Goal: Task Accomplishment & Management: Manage account settings

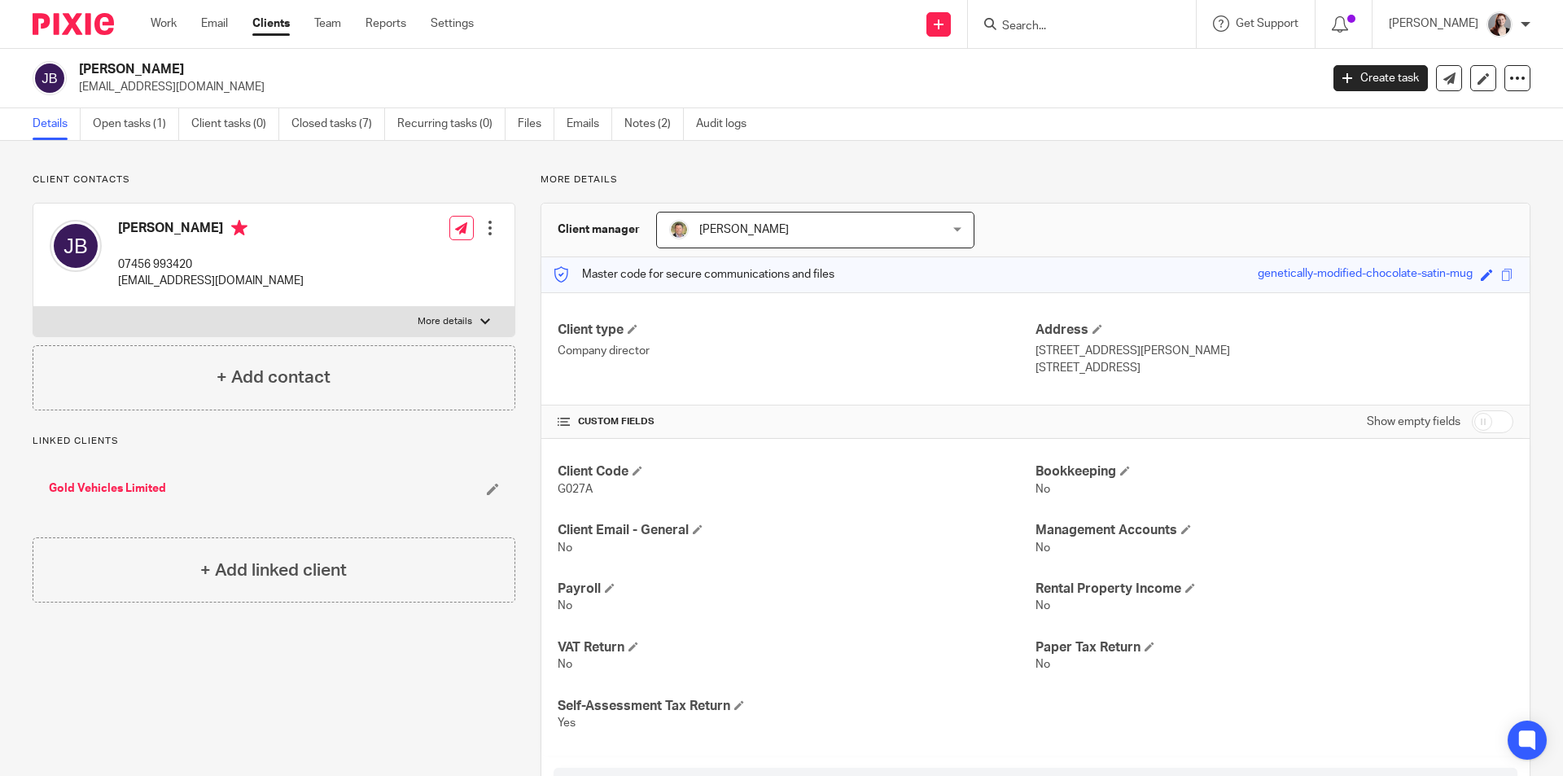
click at [163, 265] on p "07456 993420" at bounding box center [211, 264] width 186 height 16
copy div "07456 993420"
click at [661, 137] on link "Notes (2)" at bounding box center [653, 124] width 59 height 32
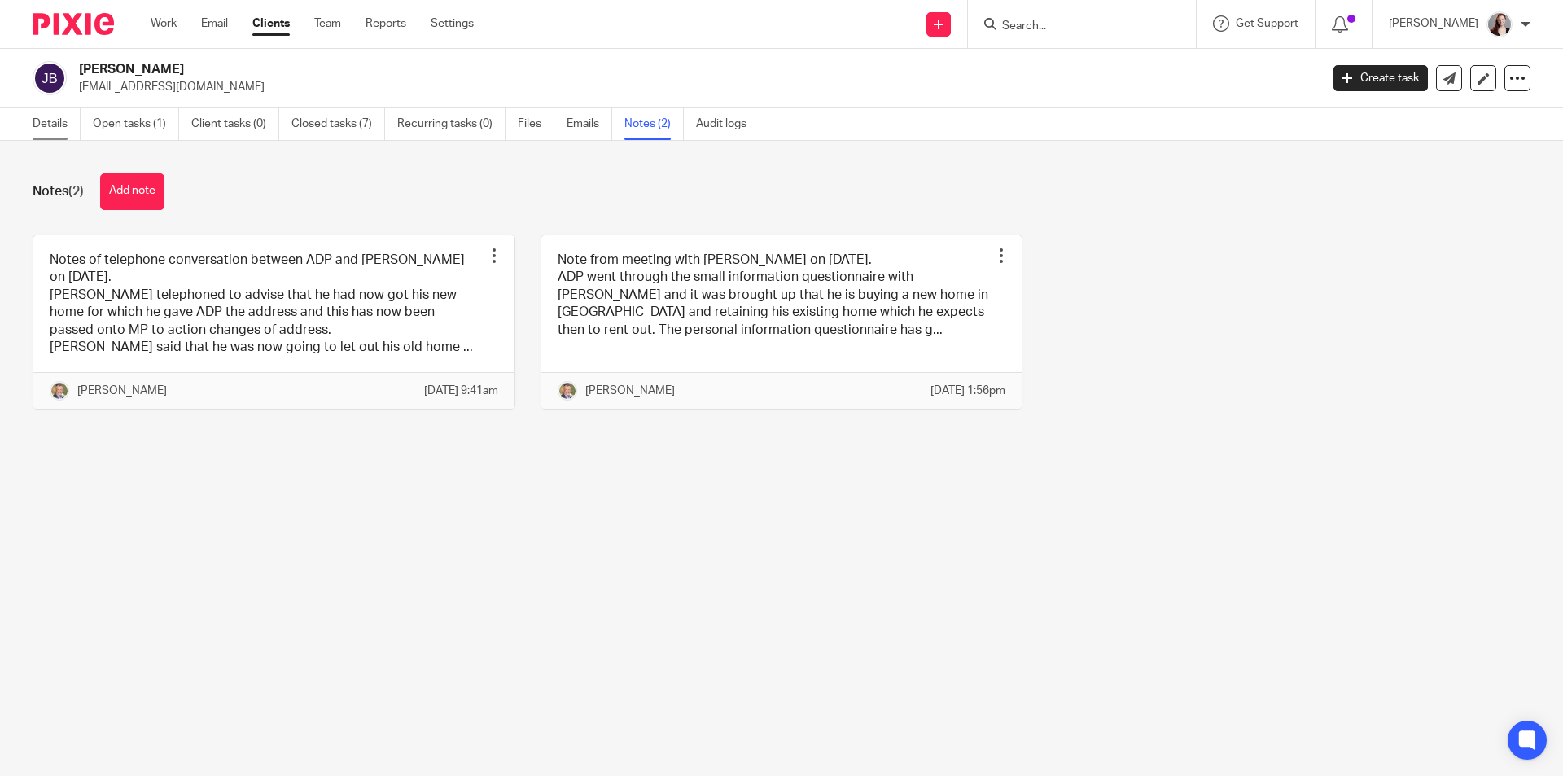
click at [51, 136] on link "Details" at bounding box center [57, 124] width 48 height 32
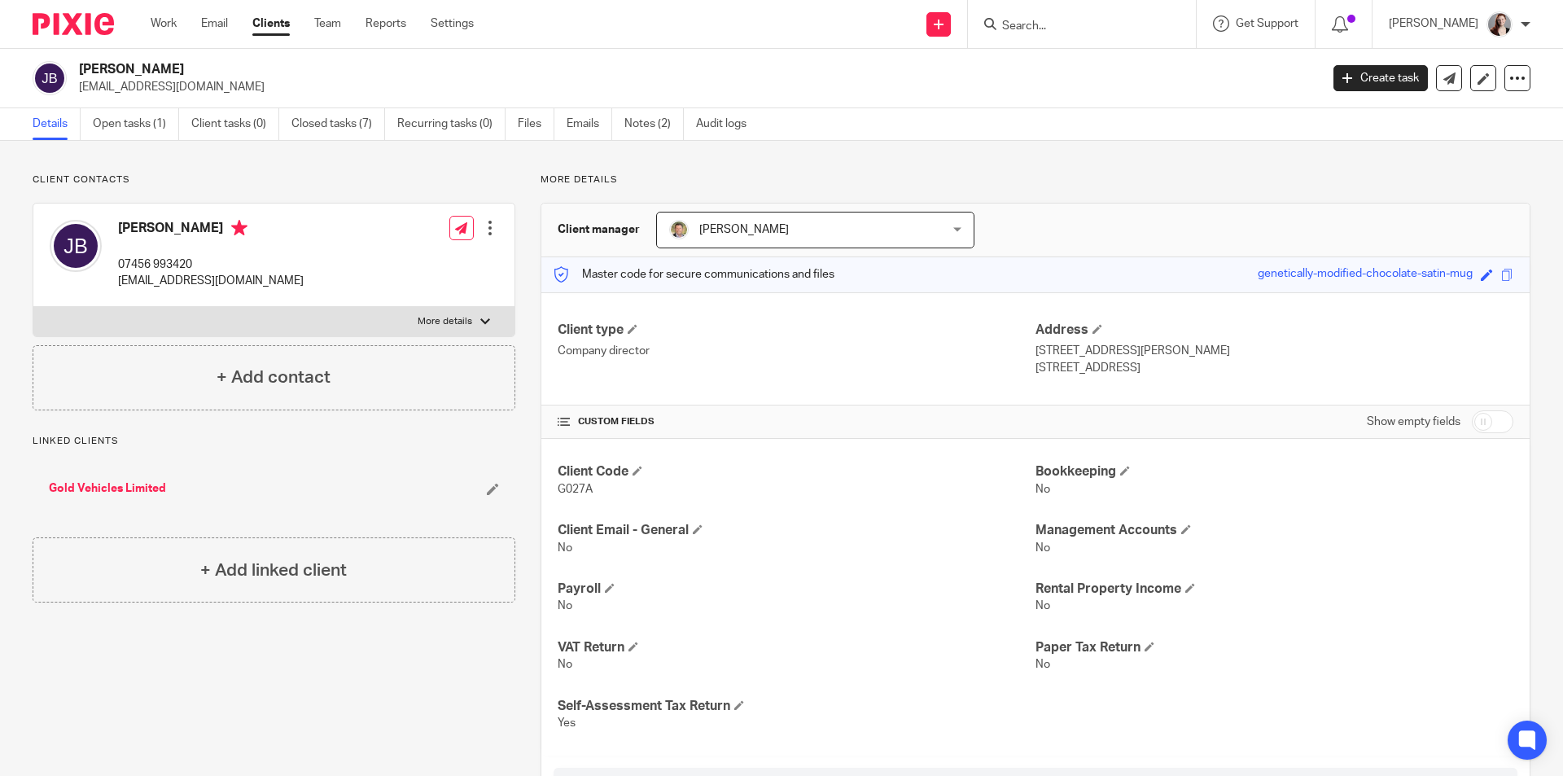
click at [141, 492] on link "Gold Vehicles Limited" at bounding box center [107, 488] width 117 height 16
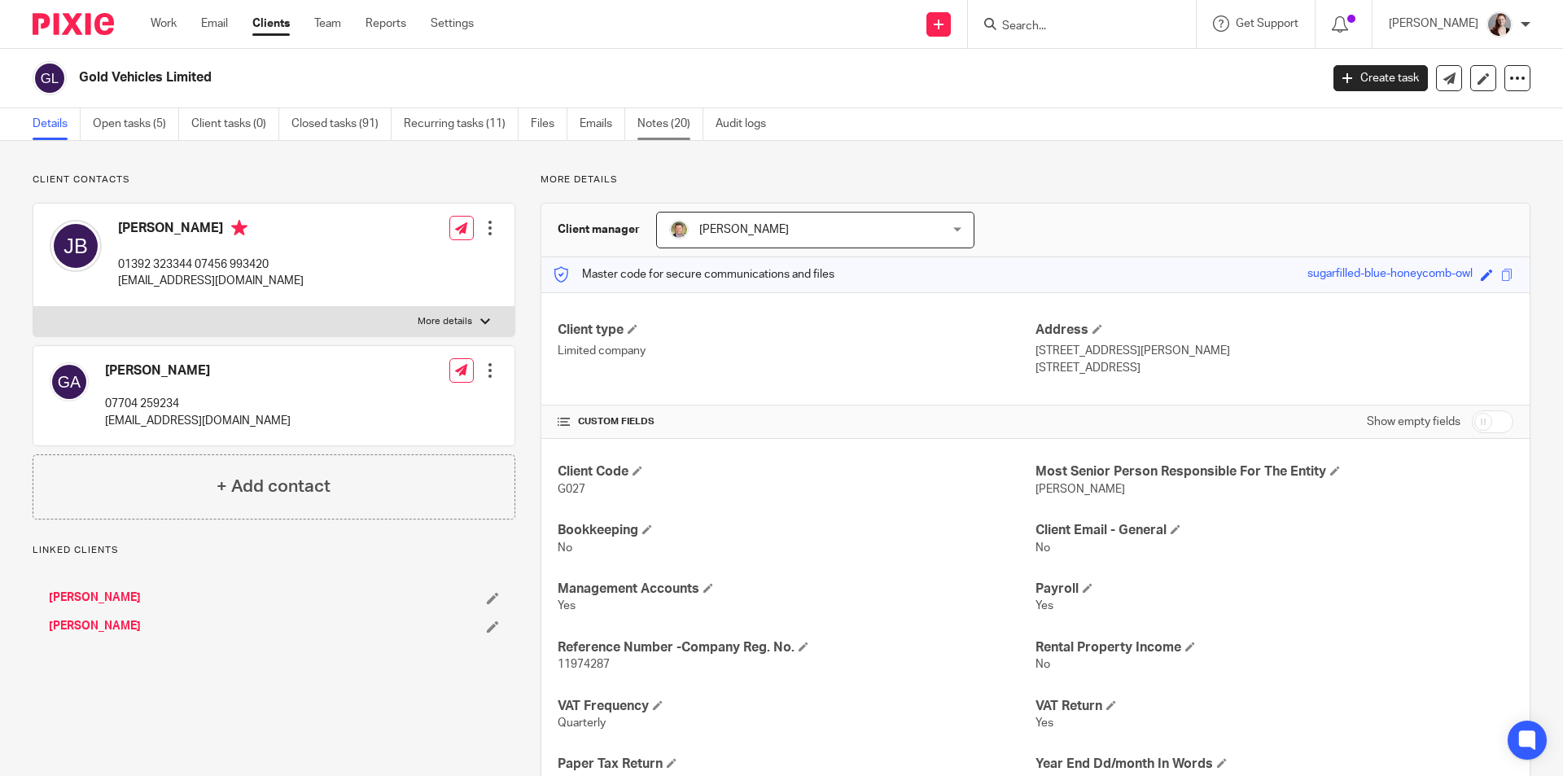
click at [684, 126] on link "Notes (20)" at bounding box center [670, 124] width 66 height 32
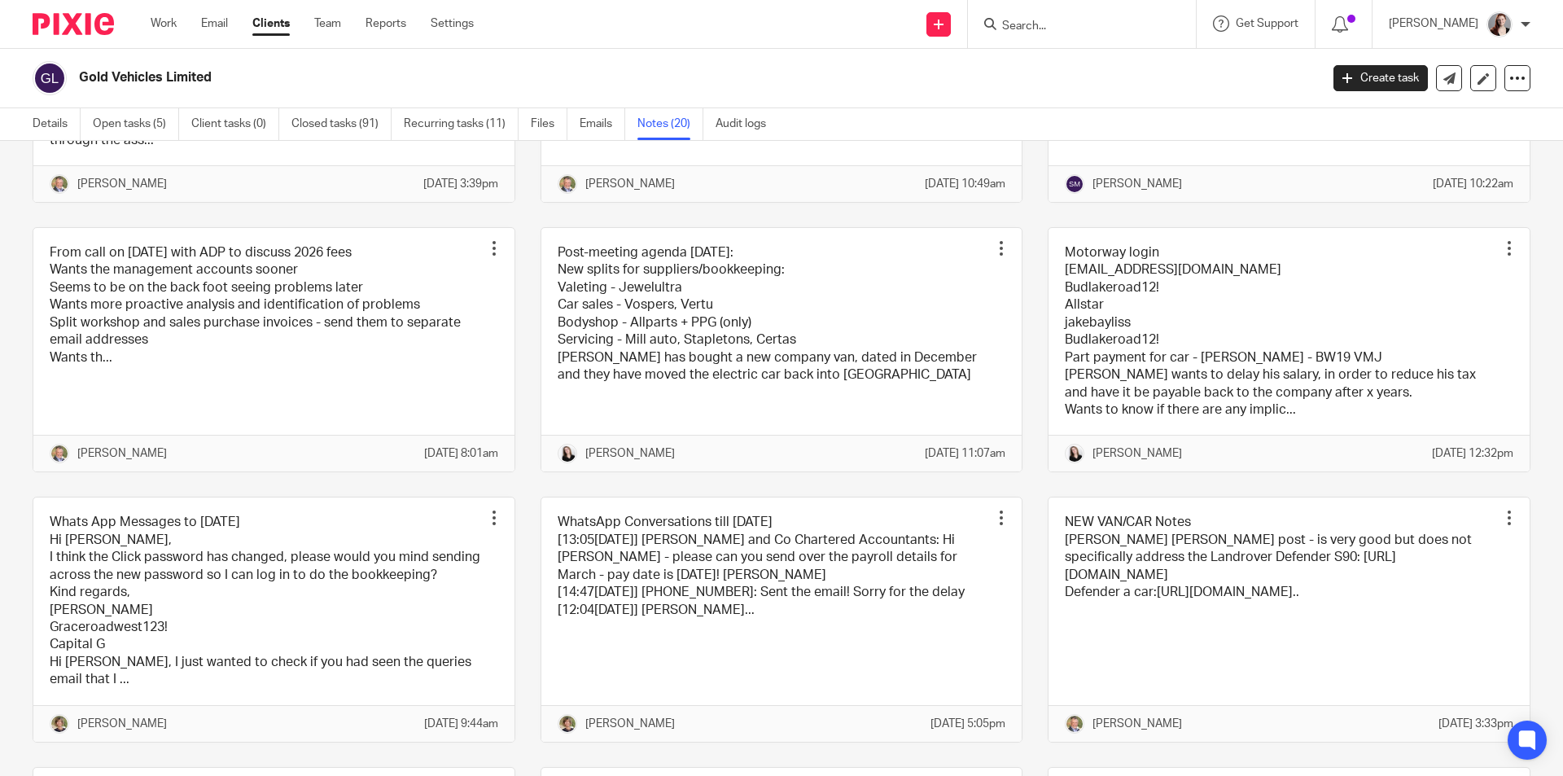
scroll to position [543, 0]
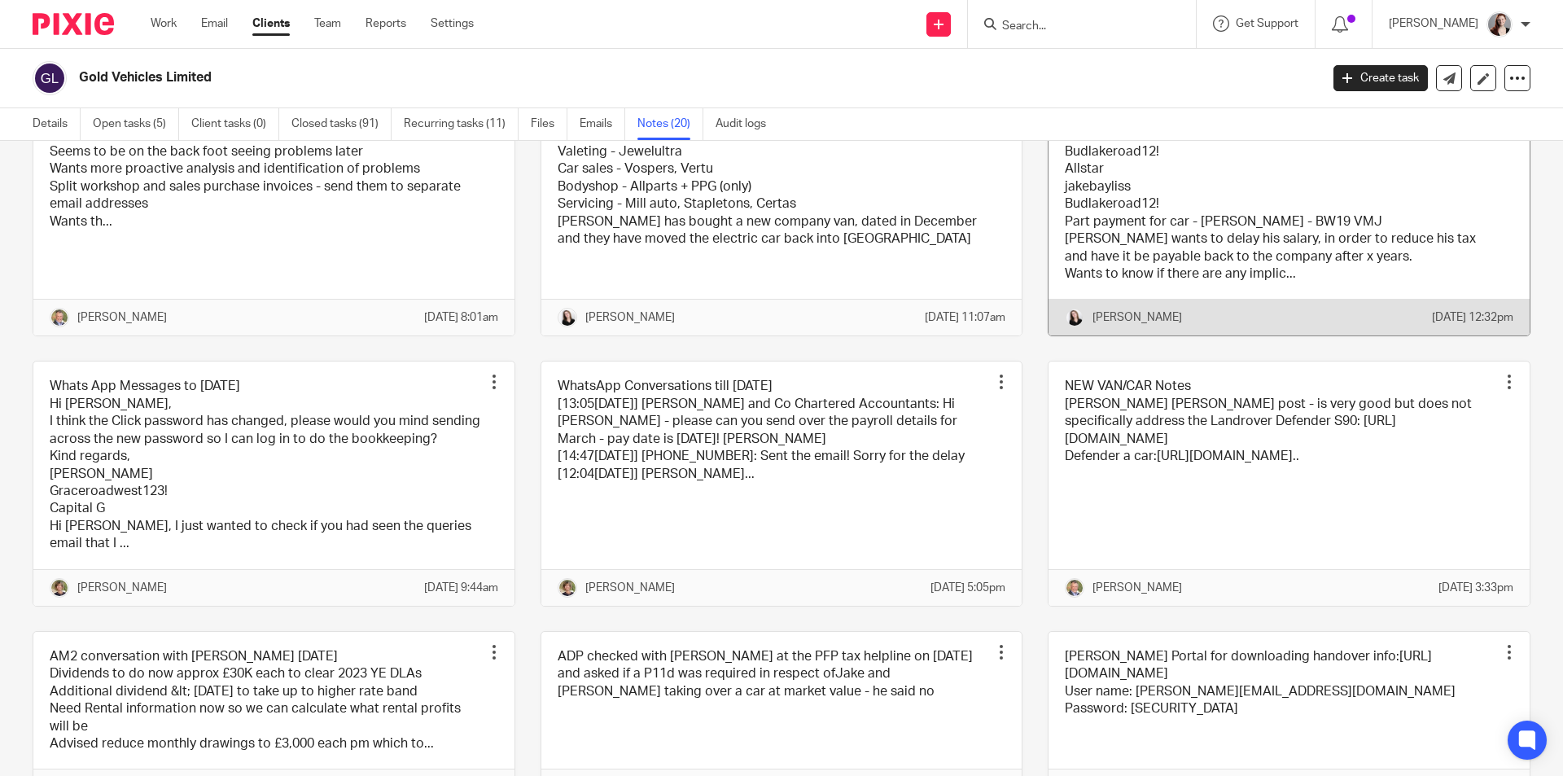
click at [1345, 302] on link at bounding box center [1289, 213] width 481 height 243
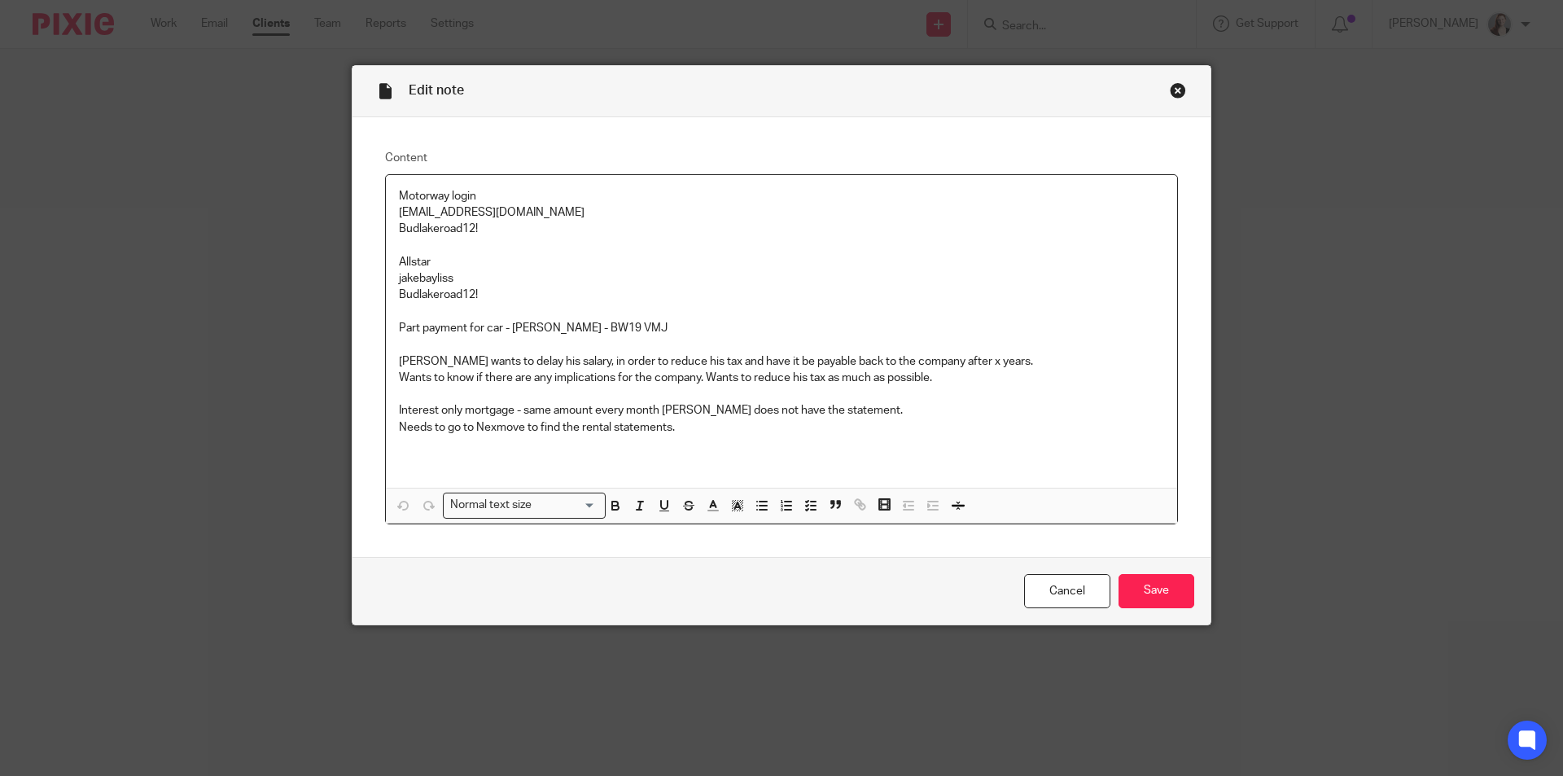
click at [1172, 90] on div "Close this dialog window" at bounding box center [1178, 90] width 16 height 16
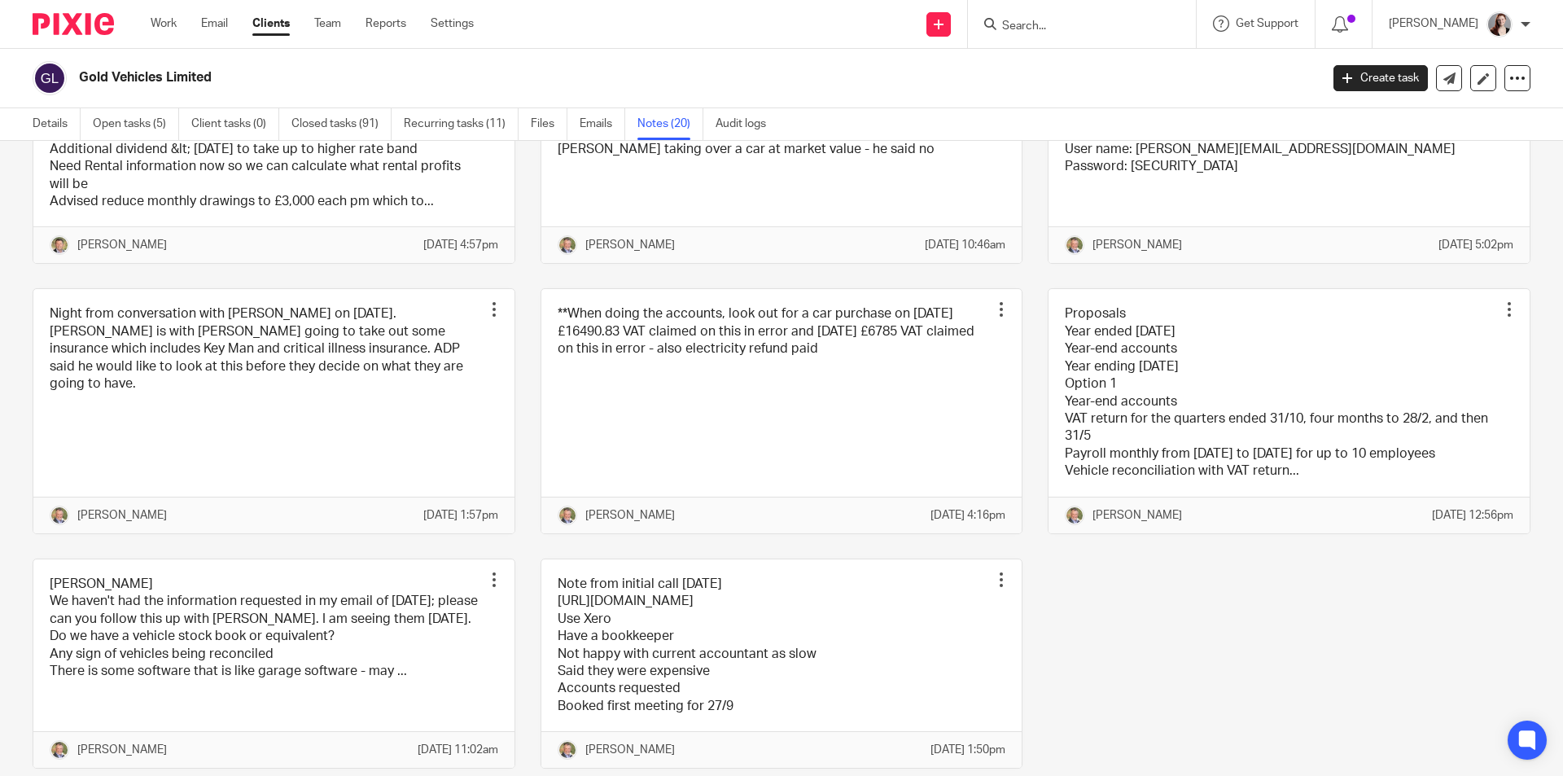
scroll to position [1221, 0]
